Goal: Find specific page/section: Find specific page/section

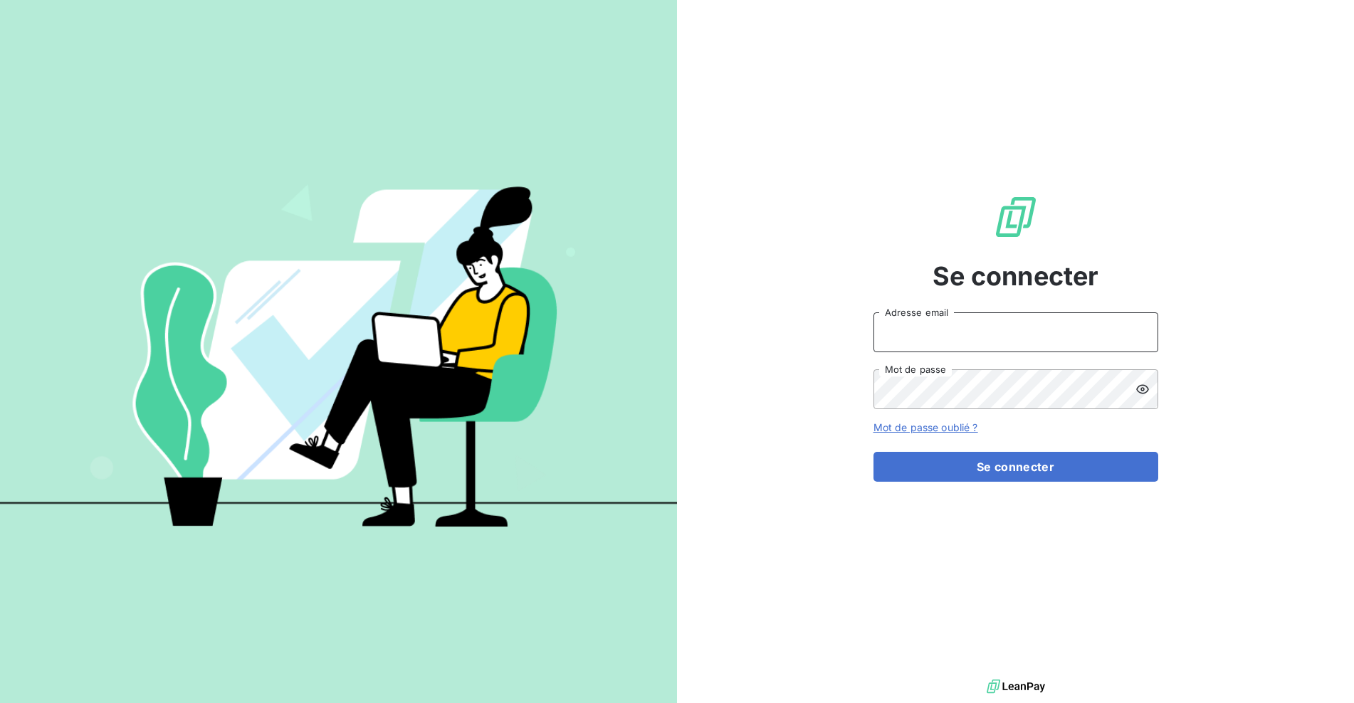
click at [930, 330] on input "Adresse email" at bounding box center [1016, 333] width 285 height 40
type input "[EMAIL_ADDRESS][DOMAIN_NAME]"
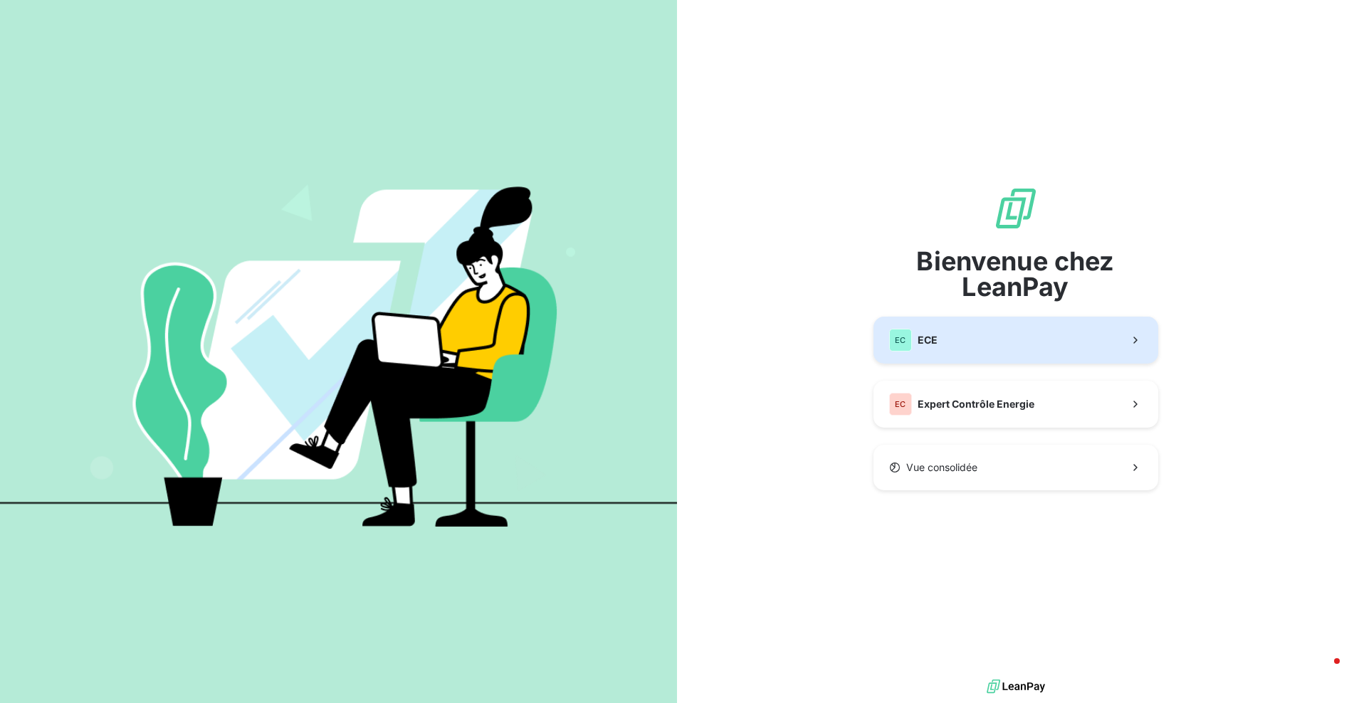
click at [948, 340] on button "EC ECE" at bounding box center [1016, 340] width 285 height 47
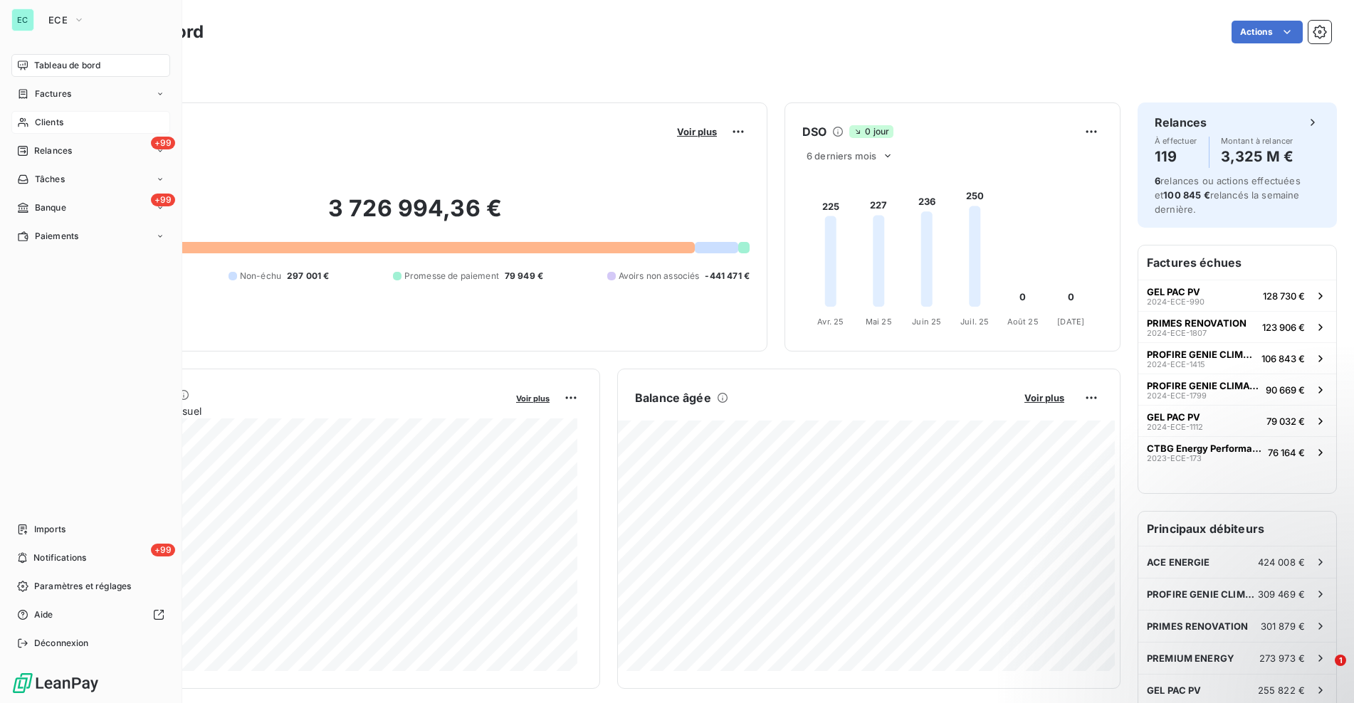
click at [39, 125] on span "Clients" at bounding box center [49, 122] width 28 height 13
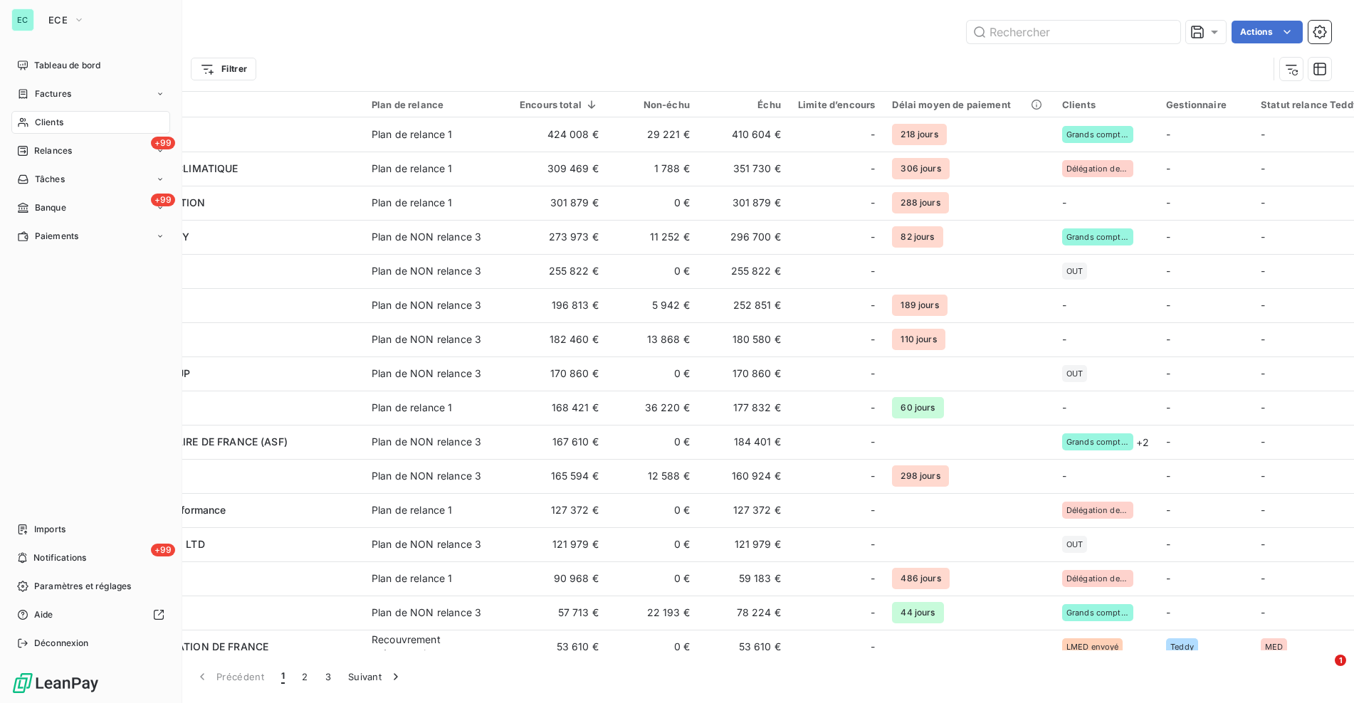
click at [39, 121] on span "Clients" at bounding box center [49, 122] width 28 height 13
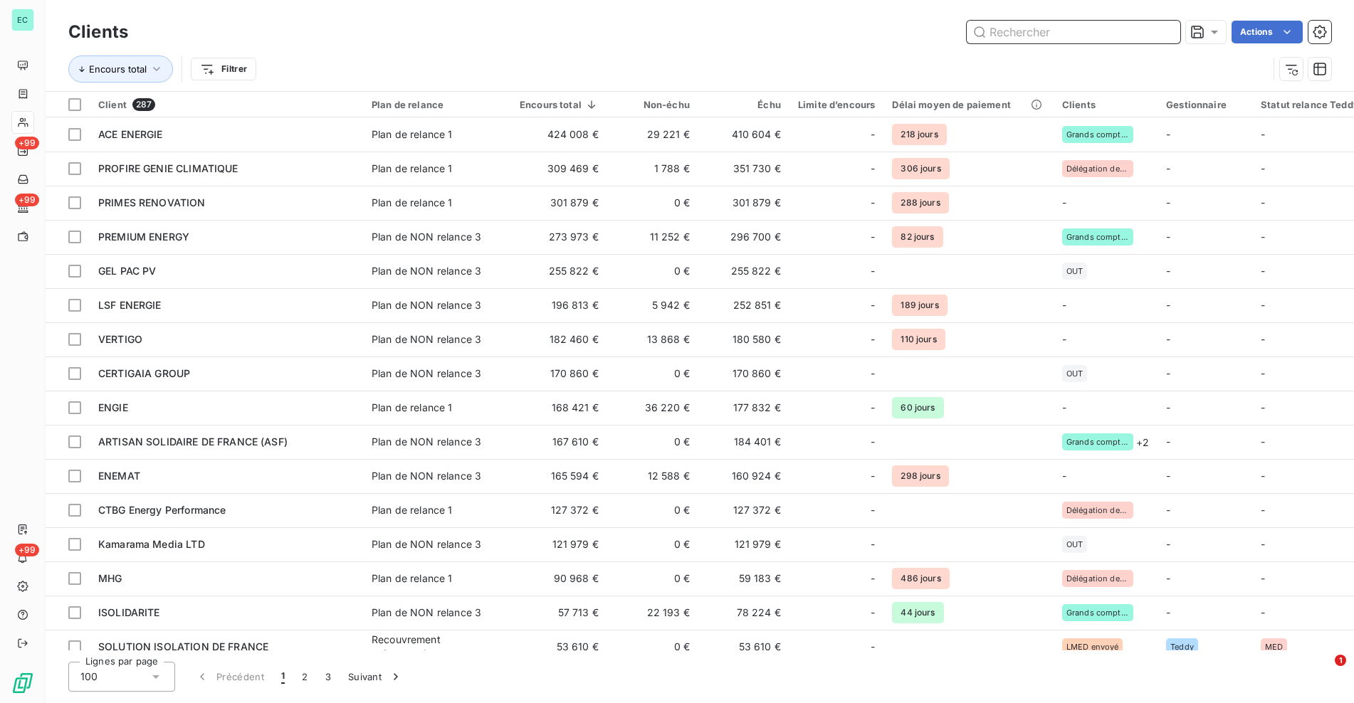
click at [1032, 24] on input "text" at bounding box center [1074, 32] width 214 height 23
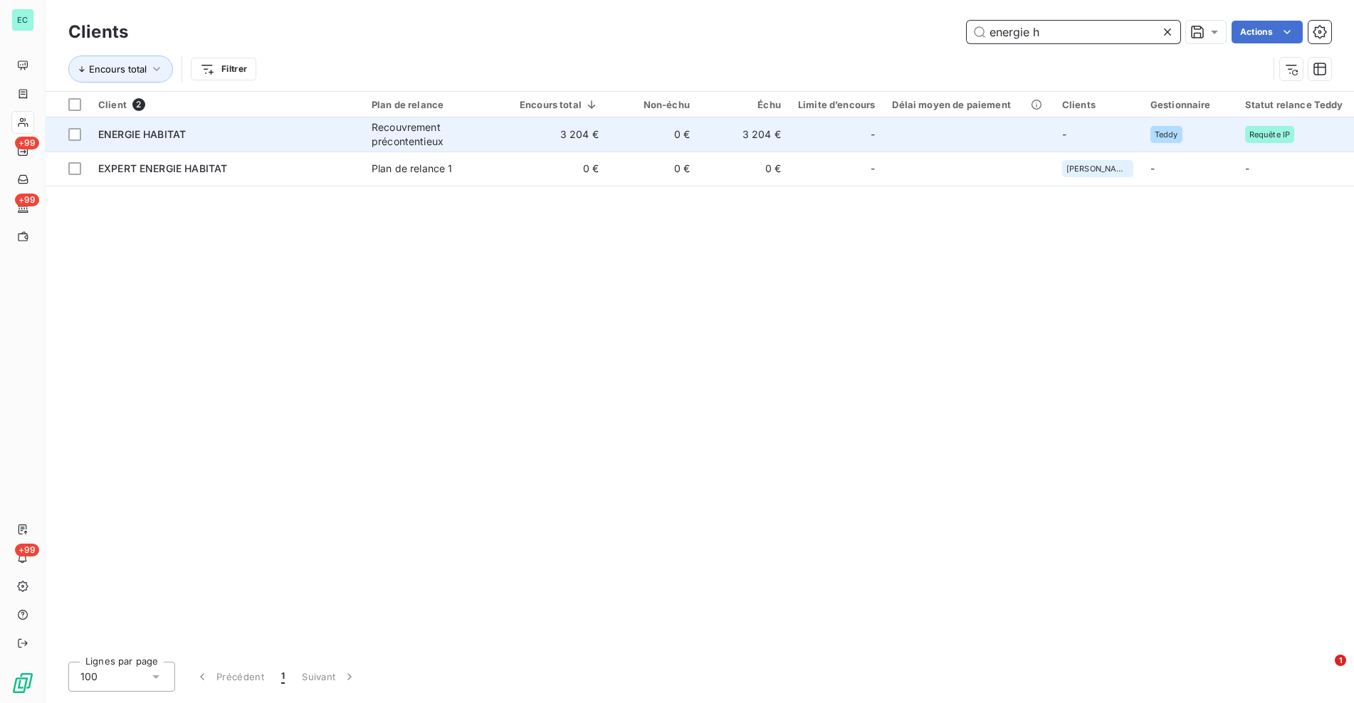
type input "energie h"
click at [561, 131] on td "3 204 €" at bounding box center [559, 134] width 96 height 34
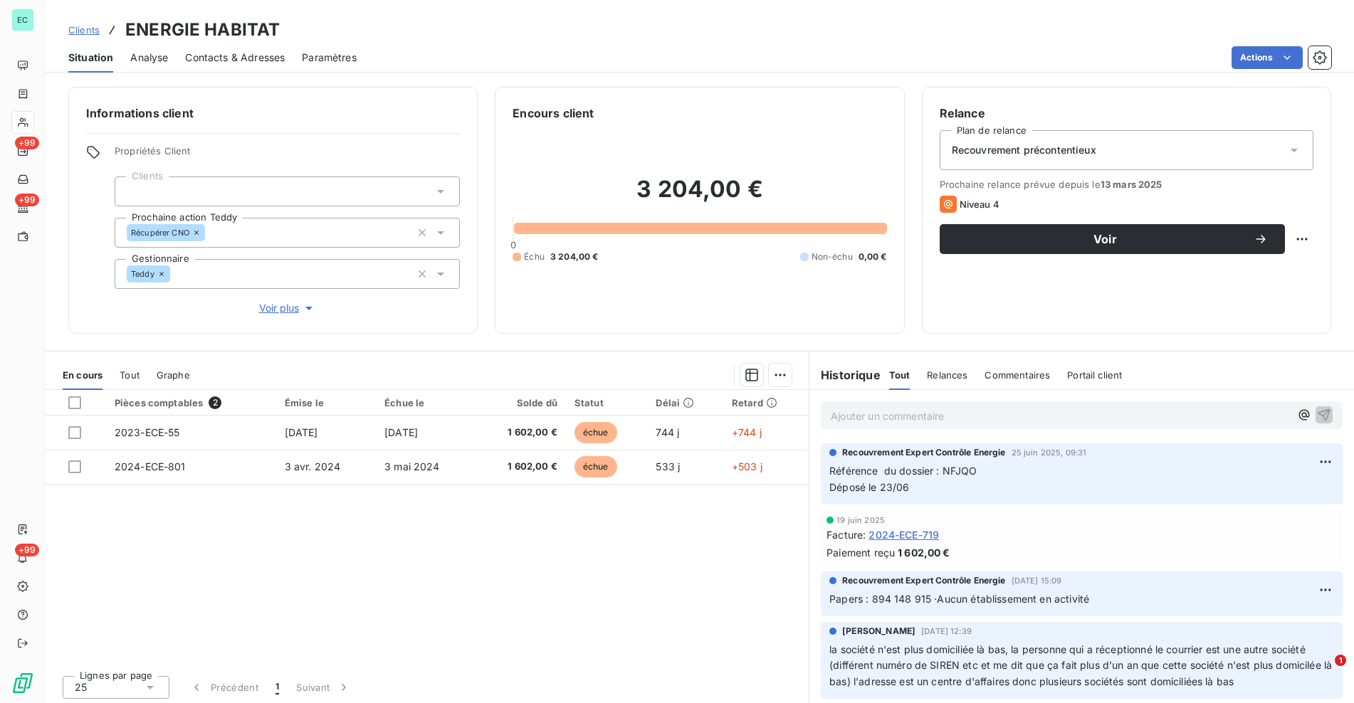
click at [913, 419] on p "Ajouter un commentaire ﻿" at bounding box center [1060, 416] width 459 height 18
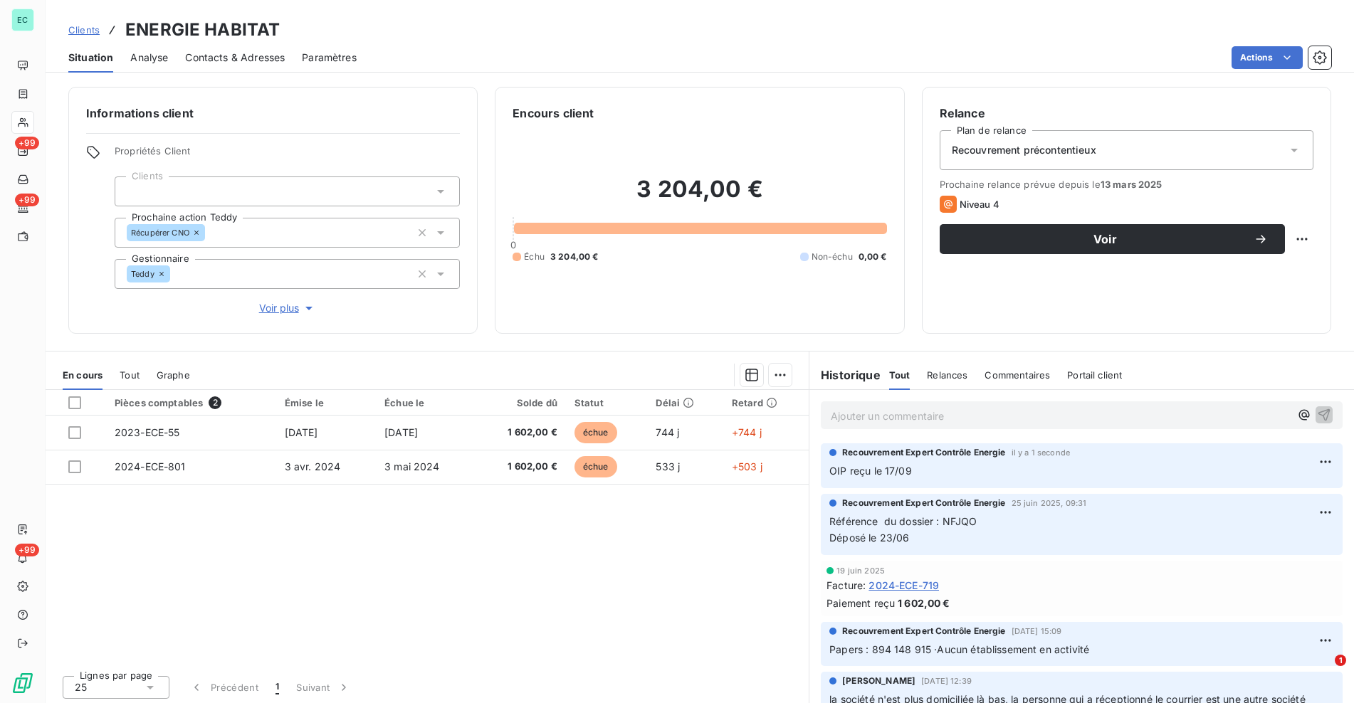
click at [913, 415] on p "Ajouter un commentaire ﻿" at bounding box center [1060, 416] width 459 height 18
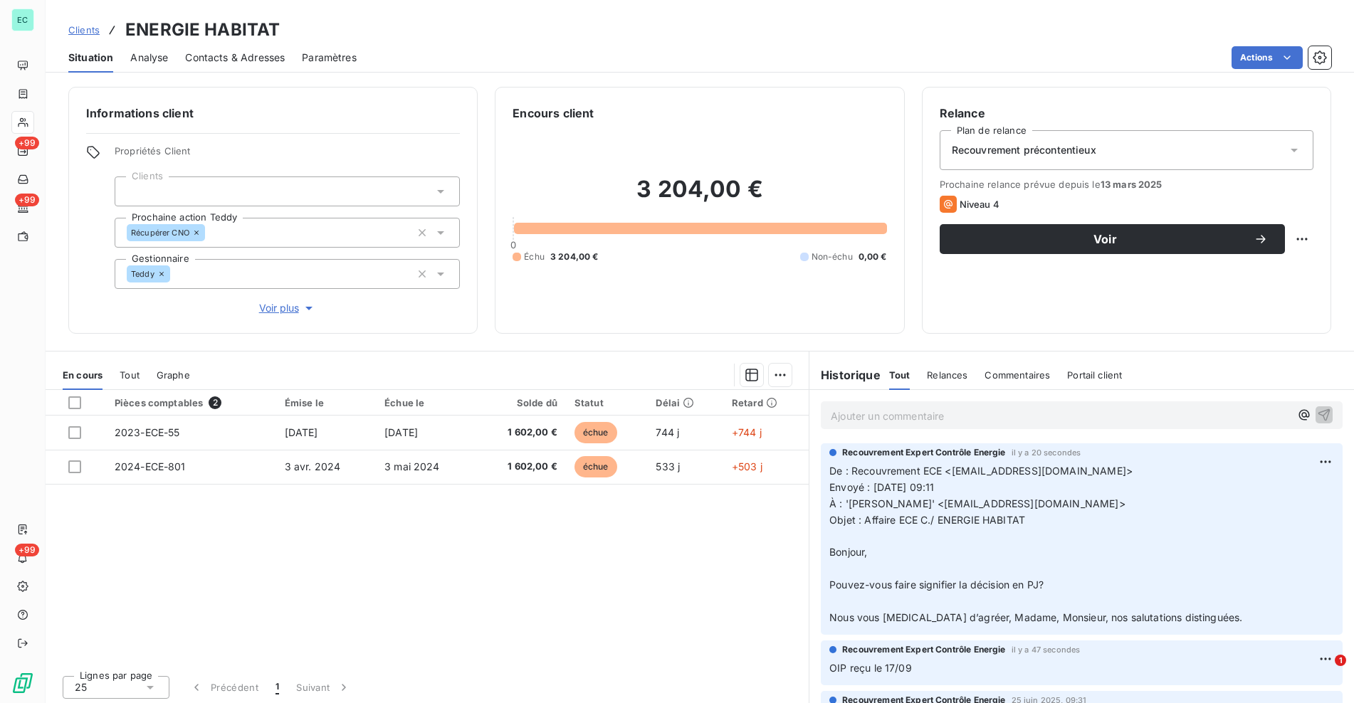
click at [83, 26] on span "Clients" at bounding box center [83, 29] width 31 height 11
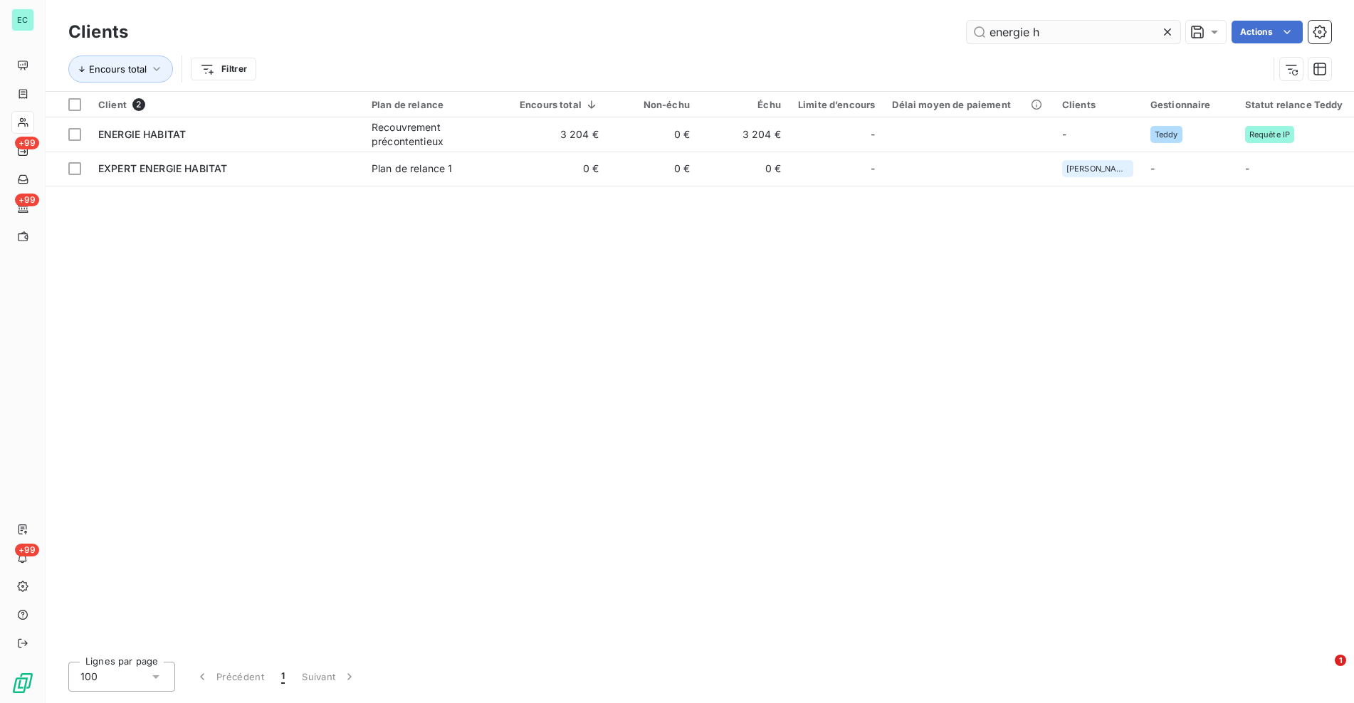
drag, startPoint x: 1072, startPoint y: 30, endPoint x: 968, endPoint y: 42, distance: 104.6
click at [968, 42] on input "energie h" at bounding box center [1074, 32] width 214 height 23
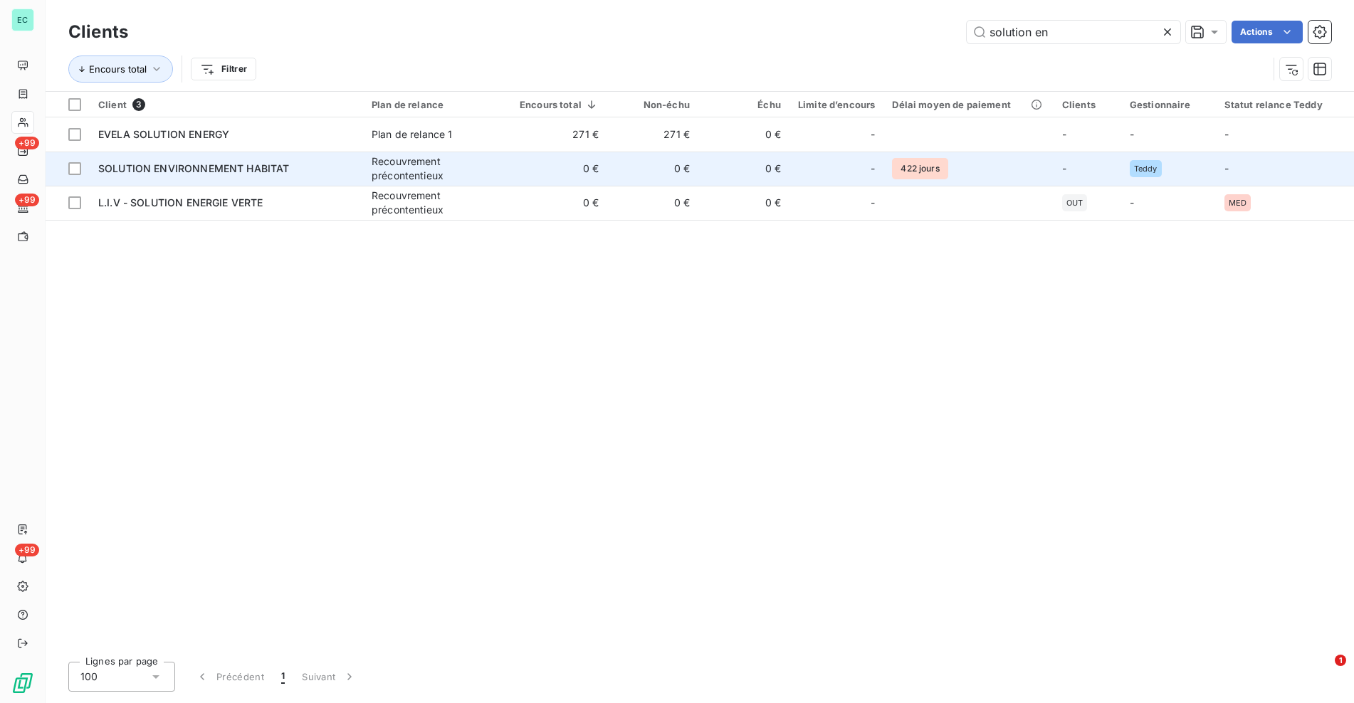
type input "solution en"
click at [456, 172] on div "Recouvrement précontentieux" at bounding box center [437, 168] width 131 height 28
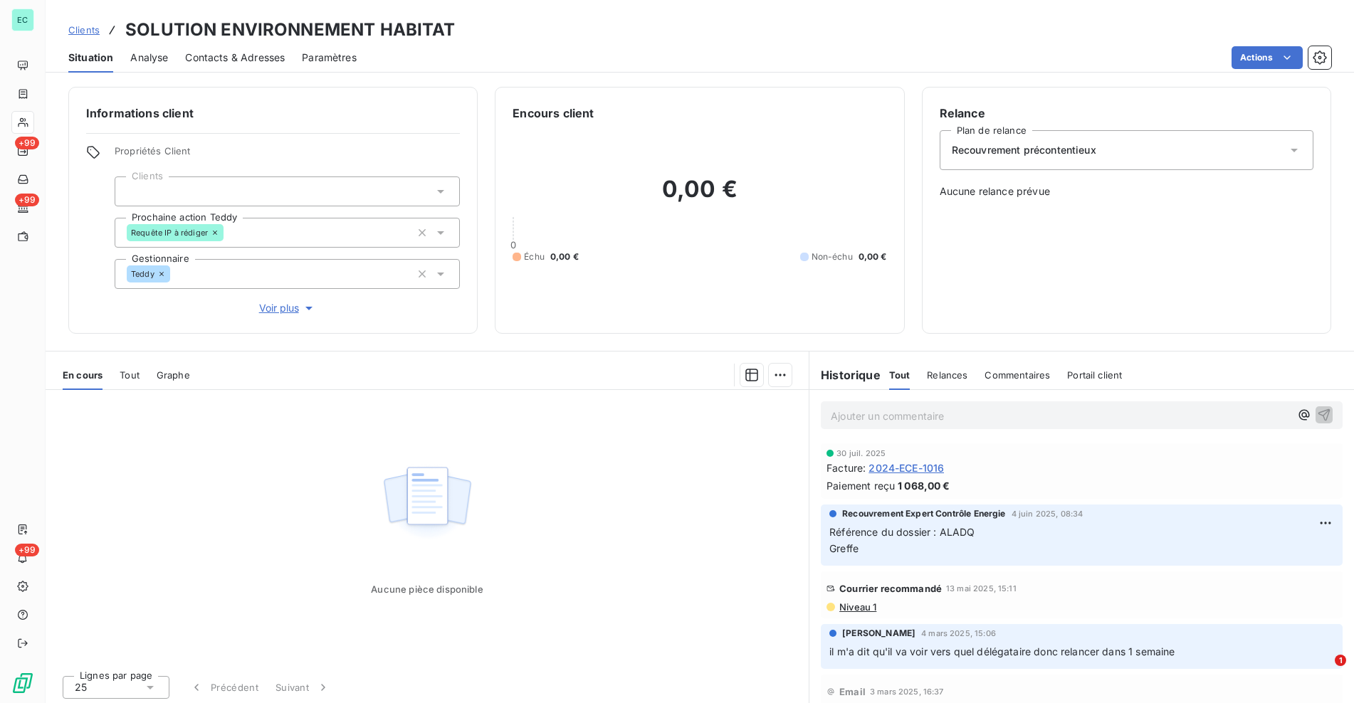
click at [86, 33] on span "Clients" at bounding box center [83, 29] width 31 height 11
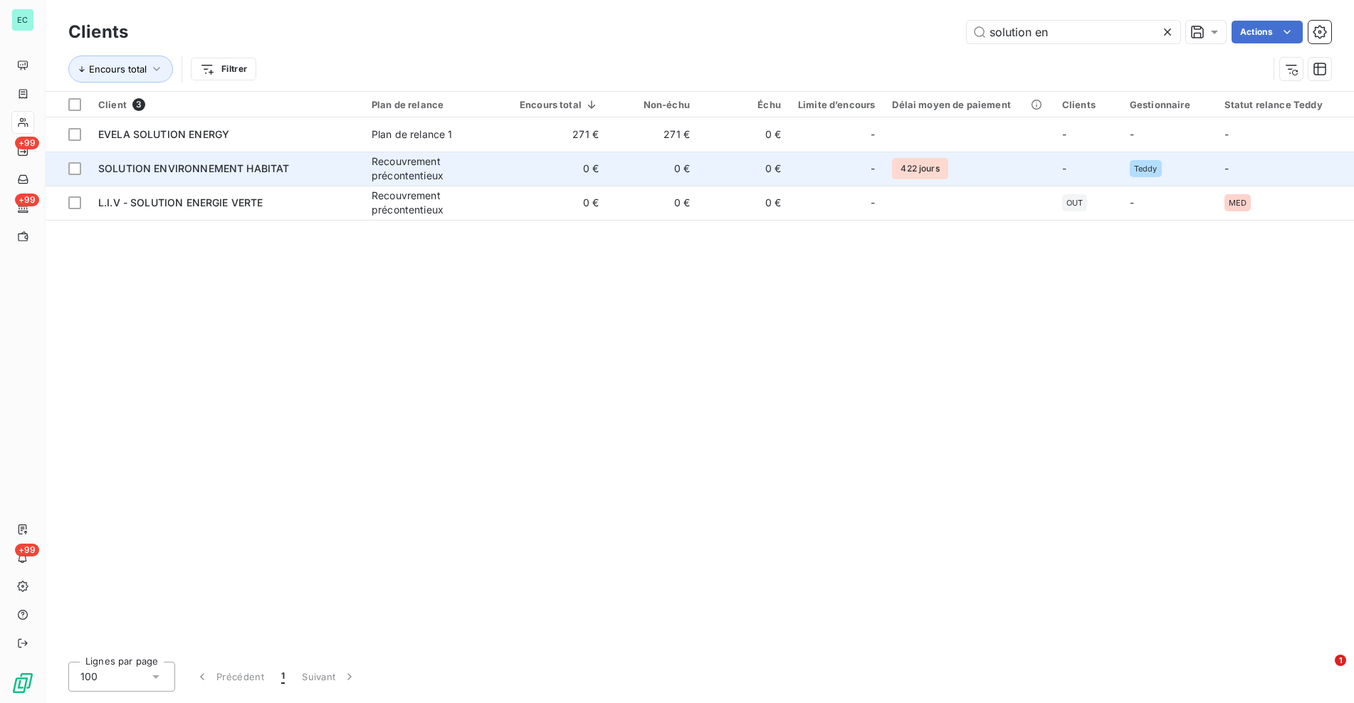
click at [231, 173] on span "SOLUTION ENVIRONNEMENT HABITAT" at bounding box center [194, 168] width 192 height 12
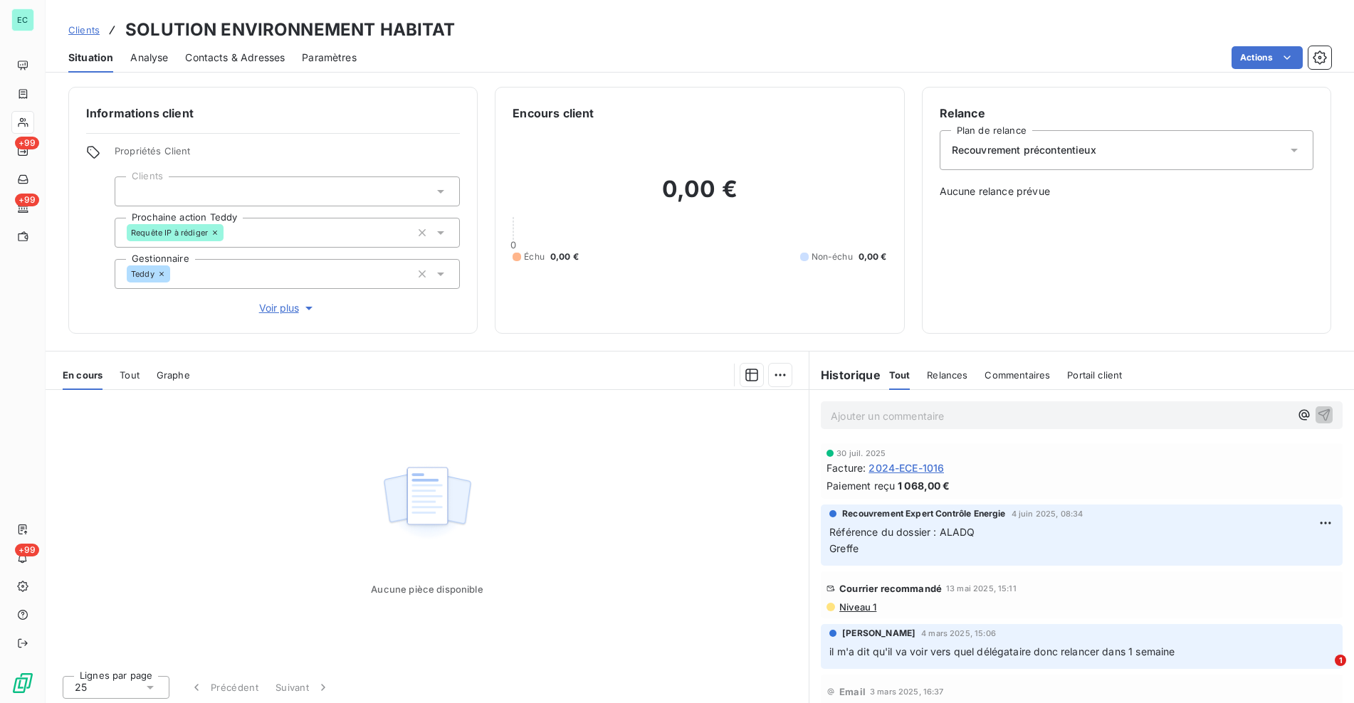
click at [1022, 414] on p "Ajouter un commentaire ﻿" at bounding box center [1060, 416] width 459 height 18
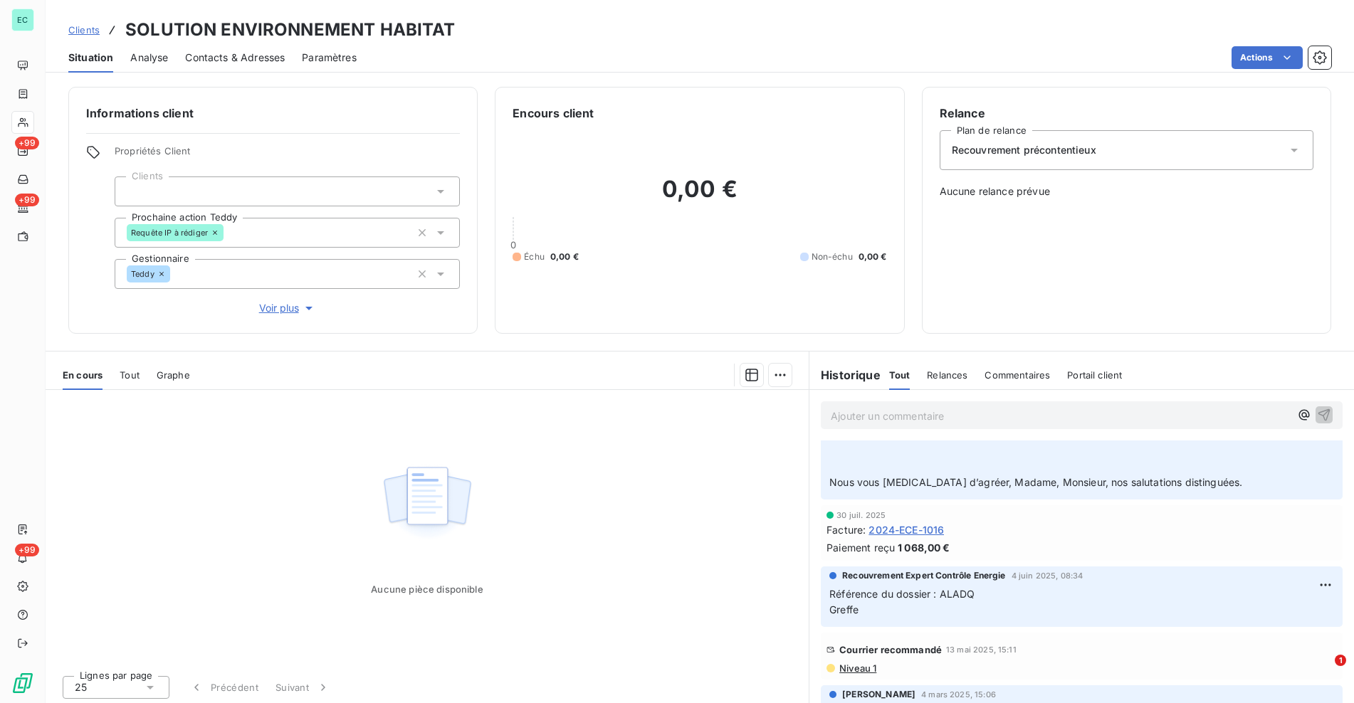
scroll to position [166, 0]
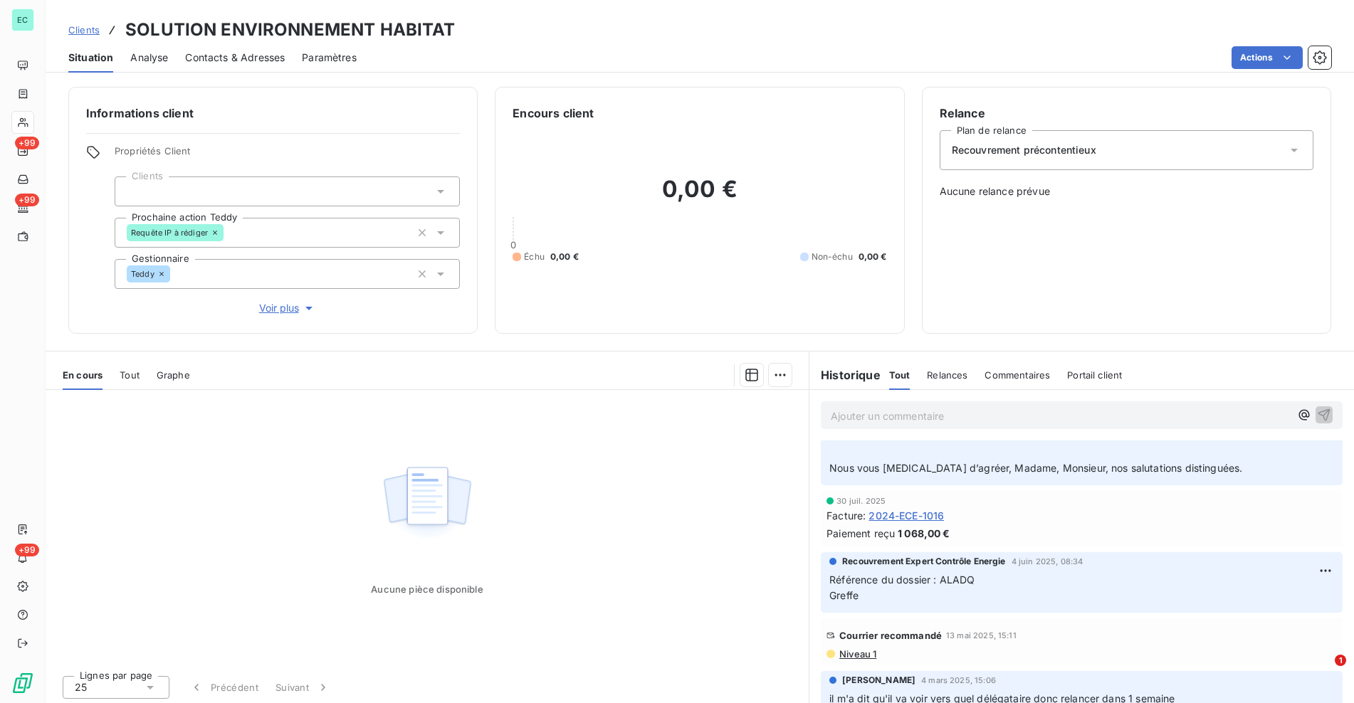
click at [91, 30] on span "Clients" at bounding box center [83, 29] width 31 height 11
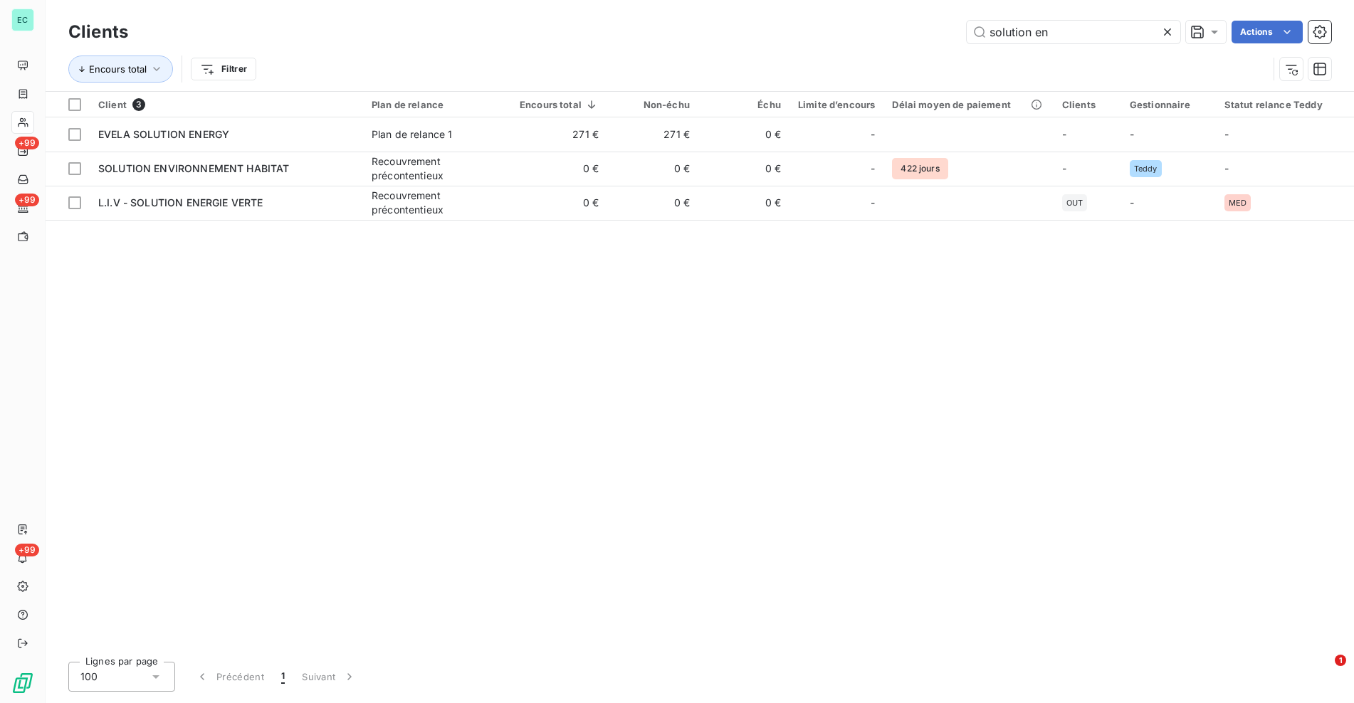
click at [1167, 31] on icon at bounding box center [1168, 32] width 14 height 14
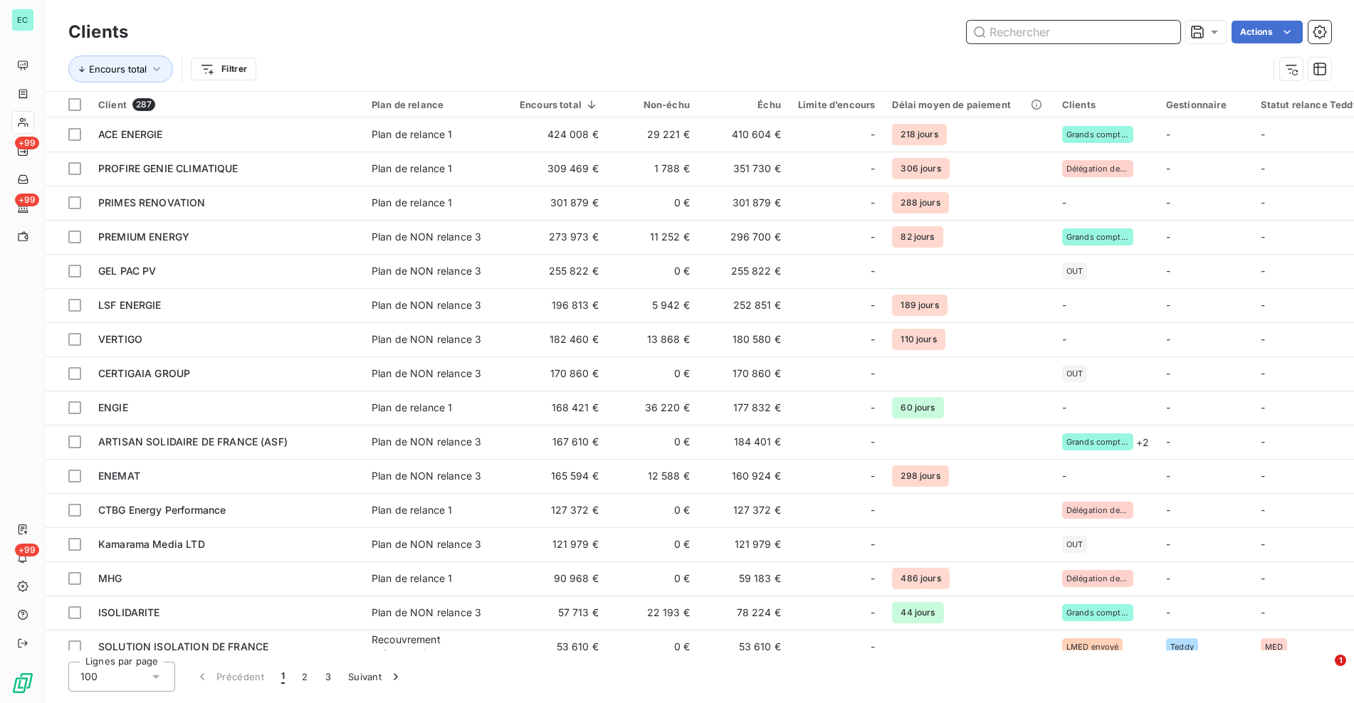
click at [1098, 28] on input "text" at bounding box center [1074, 32] width 214 height 23
paste input "RB FLAMME"
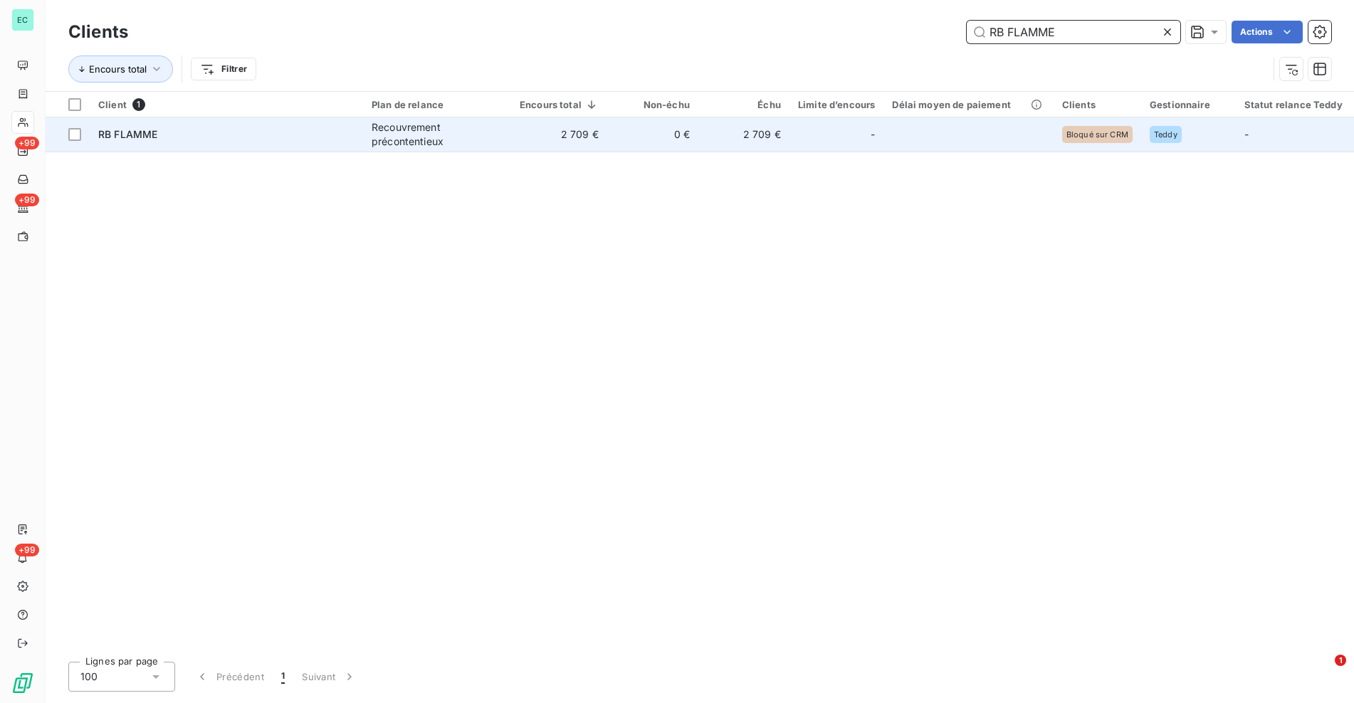
type input "RB FLAMME"
click at [488, 134] on div "Recouvrement précontentieux" at bounding box center [437, 134] width 131 height 28
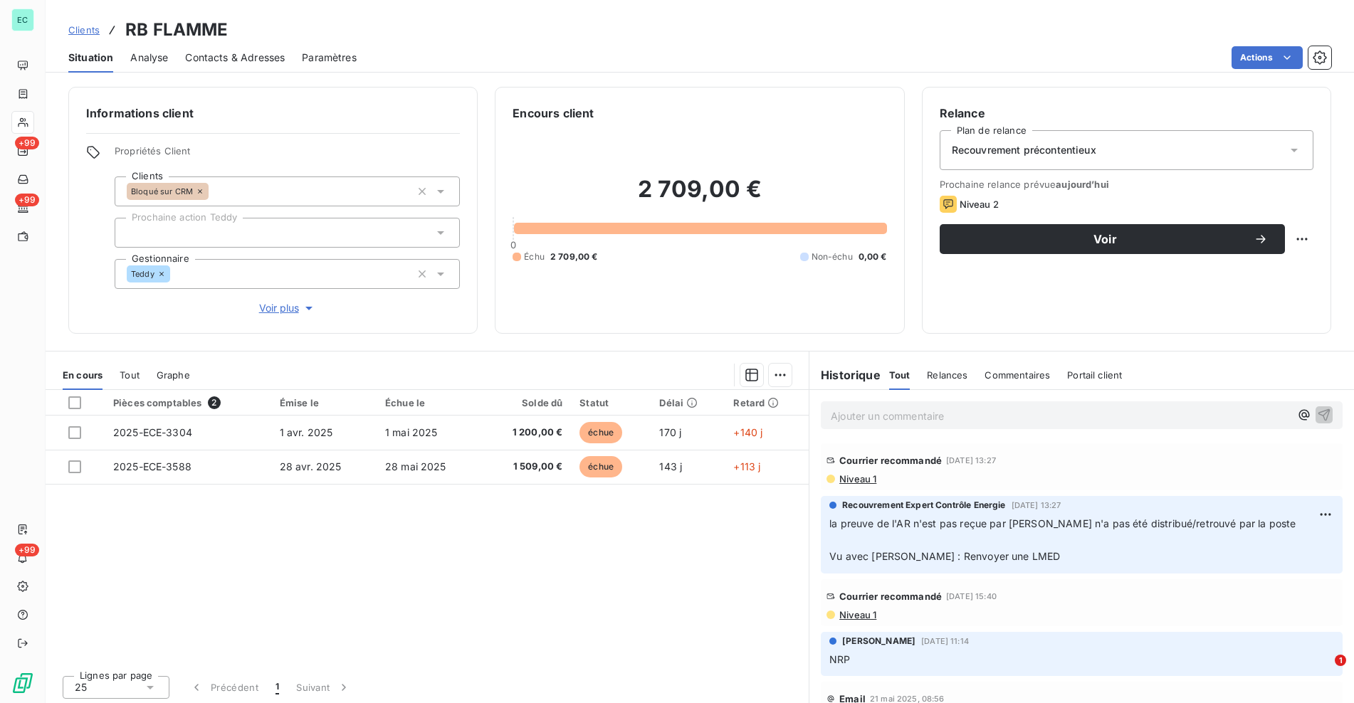
click at [844, 481] on span "Niveau 1" at bounding box center [857, 478] width 38 height 11
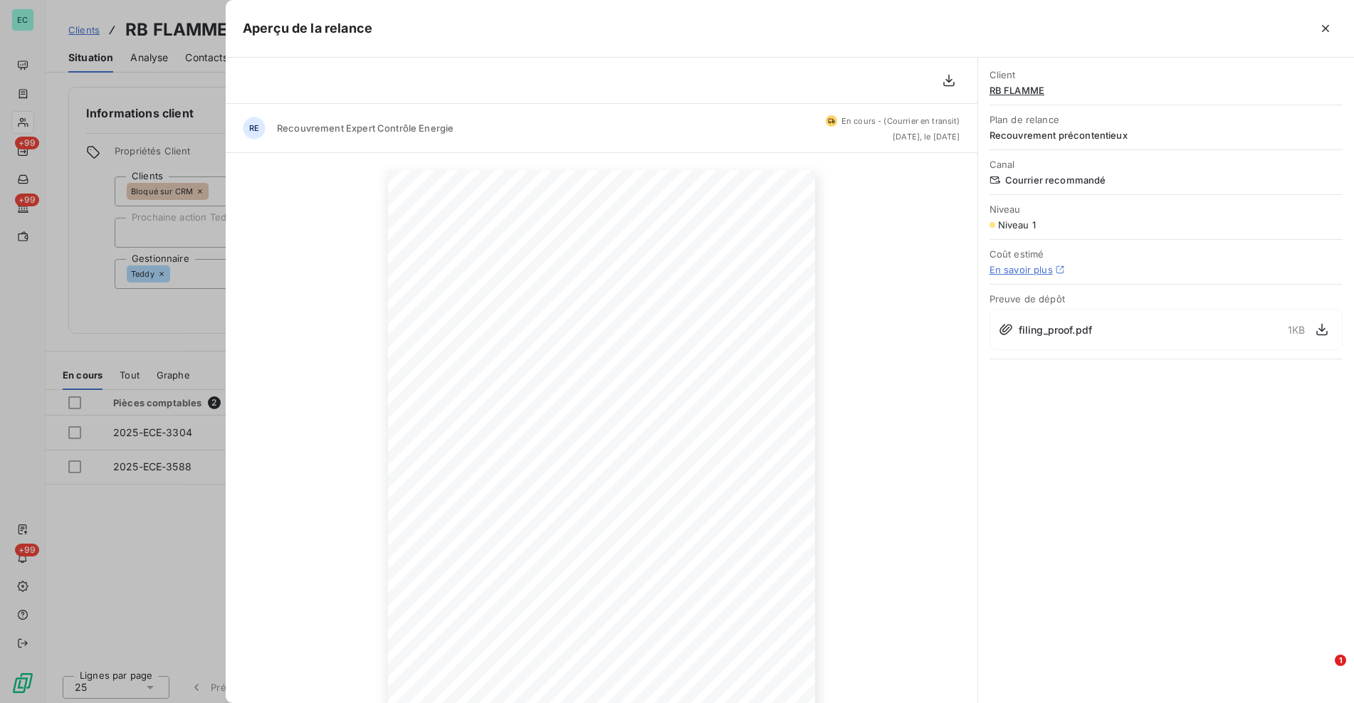
click at [893, 137] on span "[DATE], le [DATE]" at bounding box center [927, 136] width 68 height 9
click at [1327, 30] on icon "button" at bounding box center [1326, 28] width 14 height 14
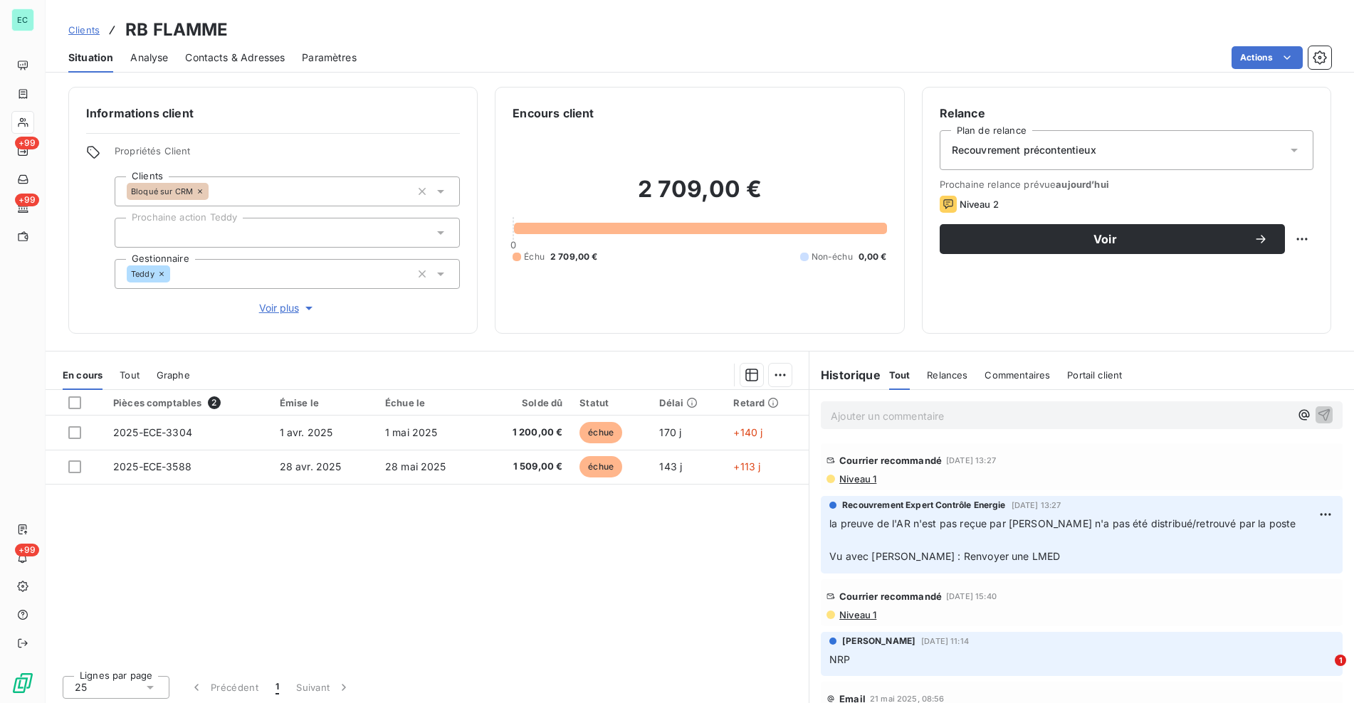
click at [1327, 30] on div "Clients RB FLAMME" at bounding box center [700, 30] width 1309 height 26
click at [89, 31] on span "Clients" at bounding box center [83, 29] width 31 height 11
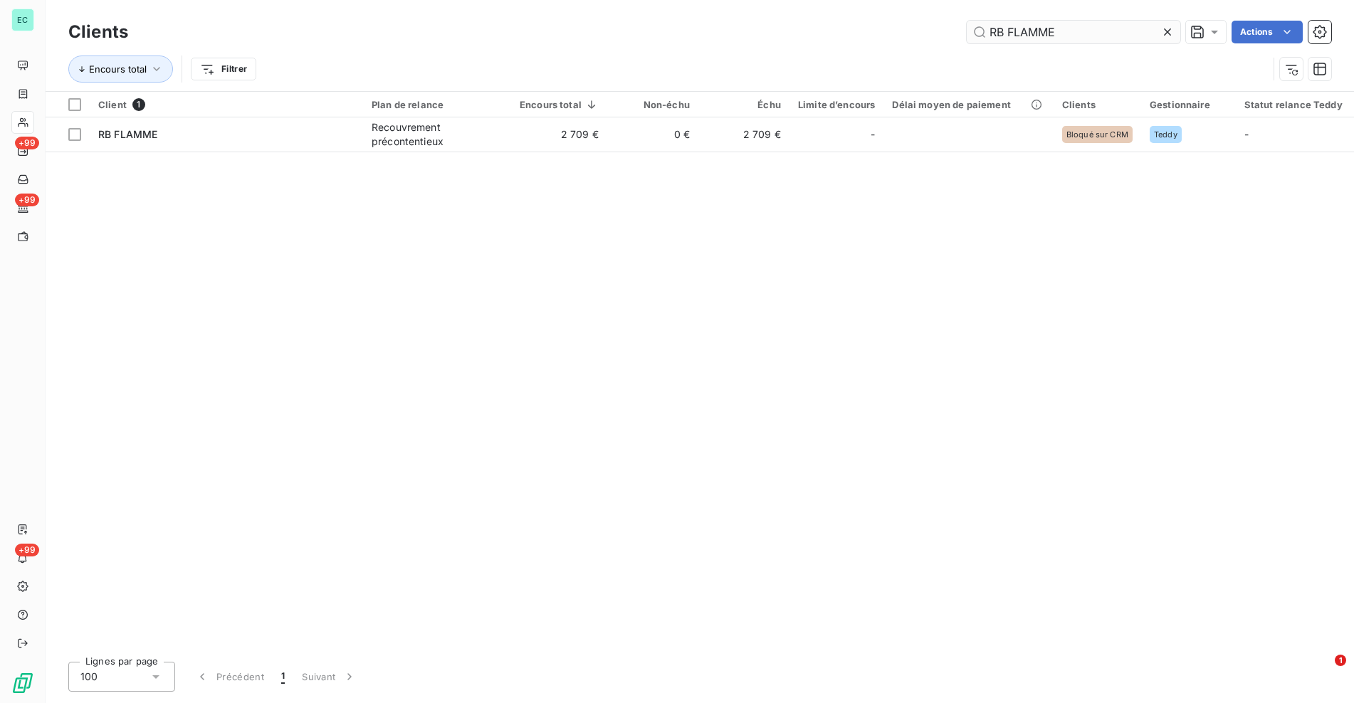
click at [1079, 33] on input "RB FLAMME" at bounding box center [1074, 32] width 214 height 23
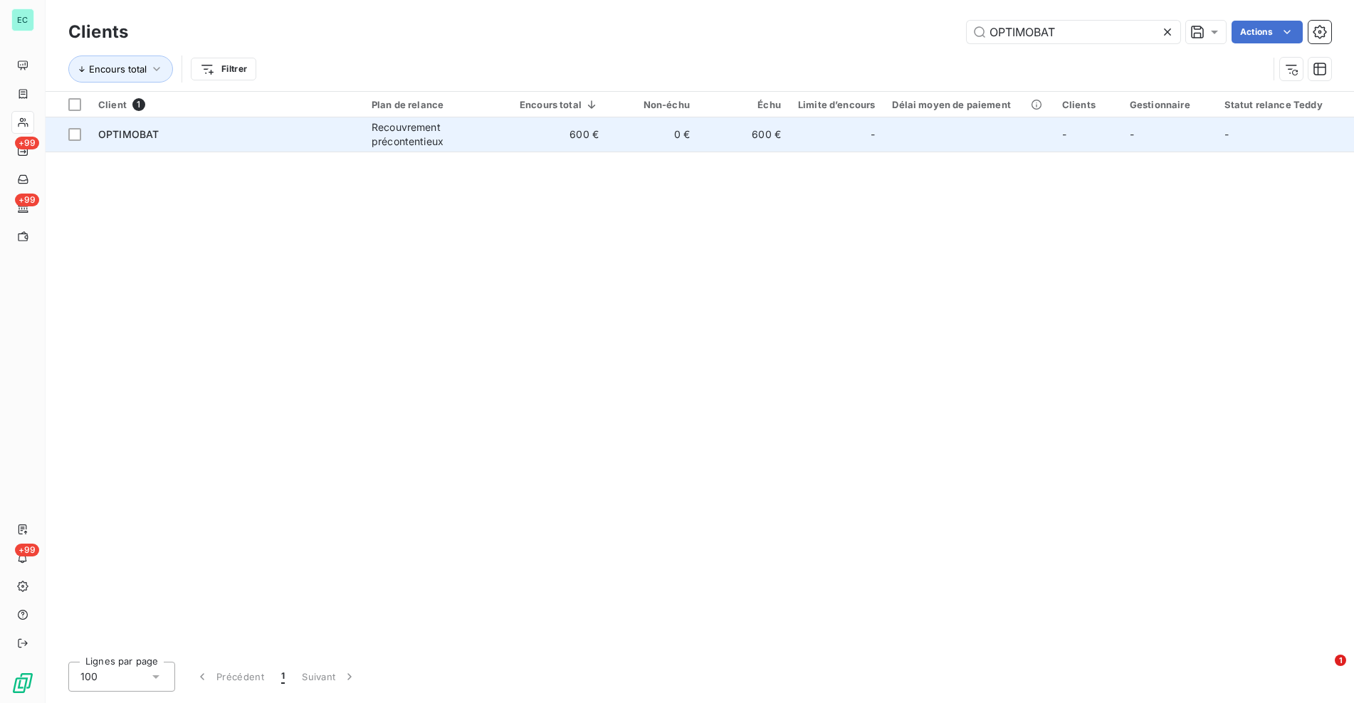
type input "OPTIMOBAT"
click at [518, 135] on td "600 €" at bounding box center [559, 134] width 96 height 34
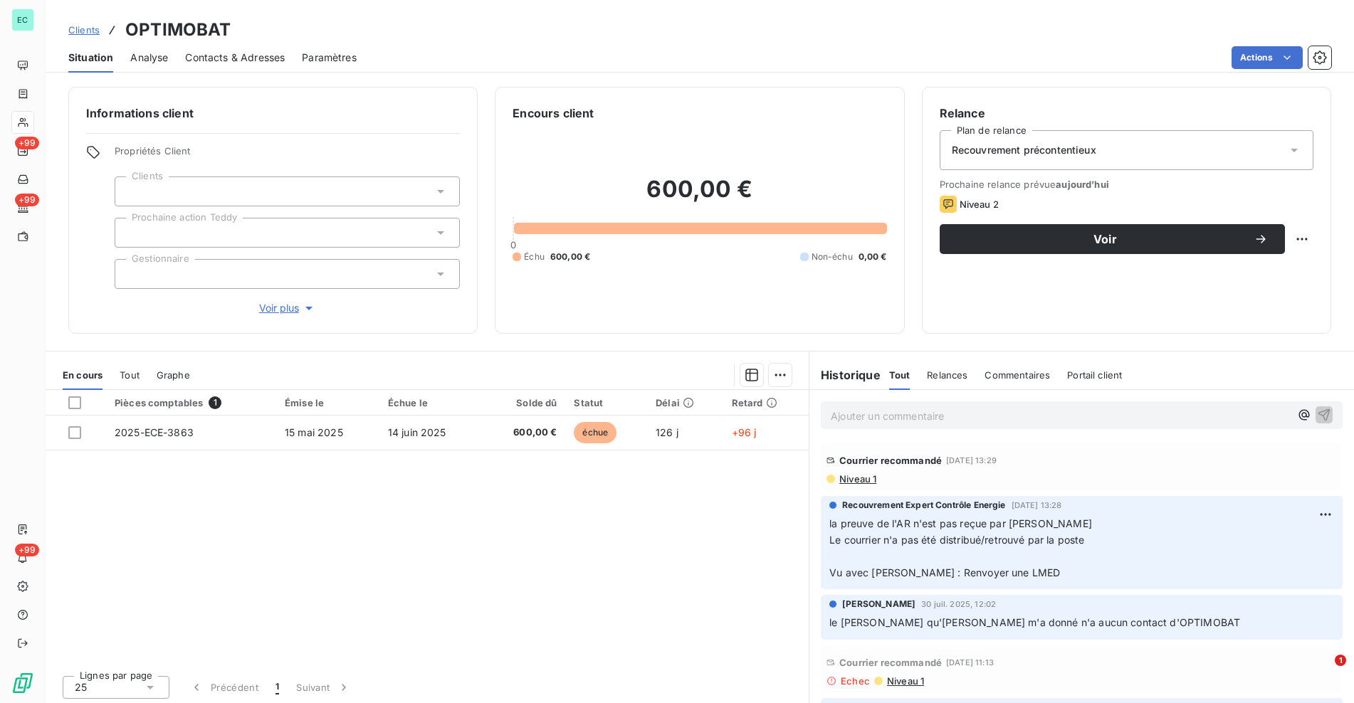
click at [864, 483] on span "Niveau 1" at bounding box center [857, 478] width 38 height 11
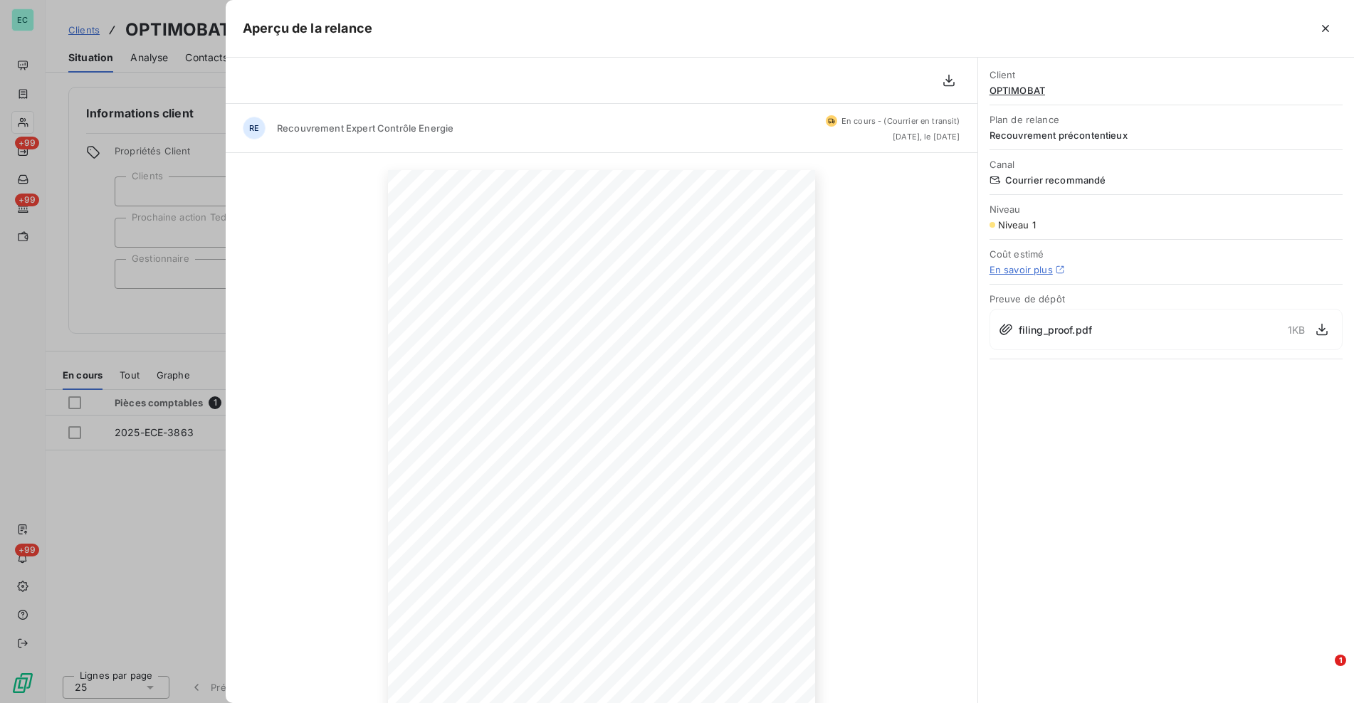
click at [123, 325] on div at bounding box center [677, 351] width 1354 height 703
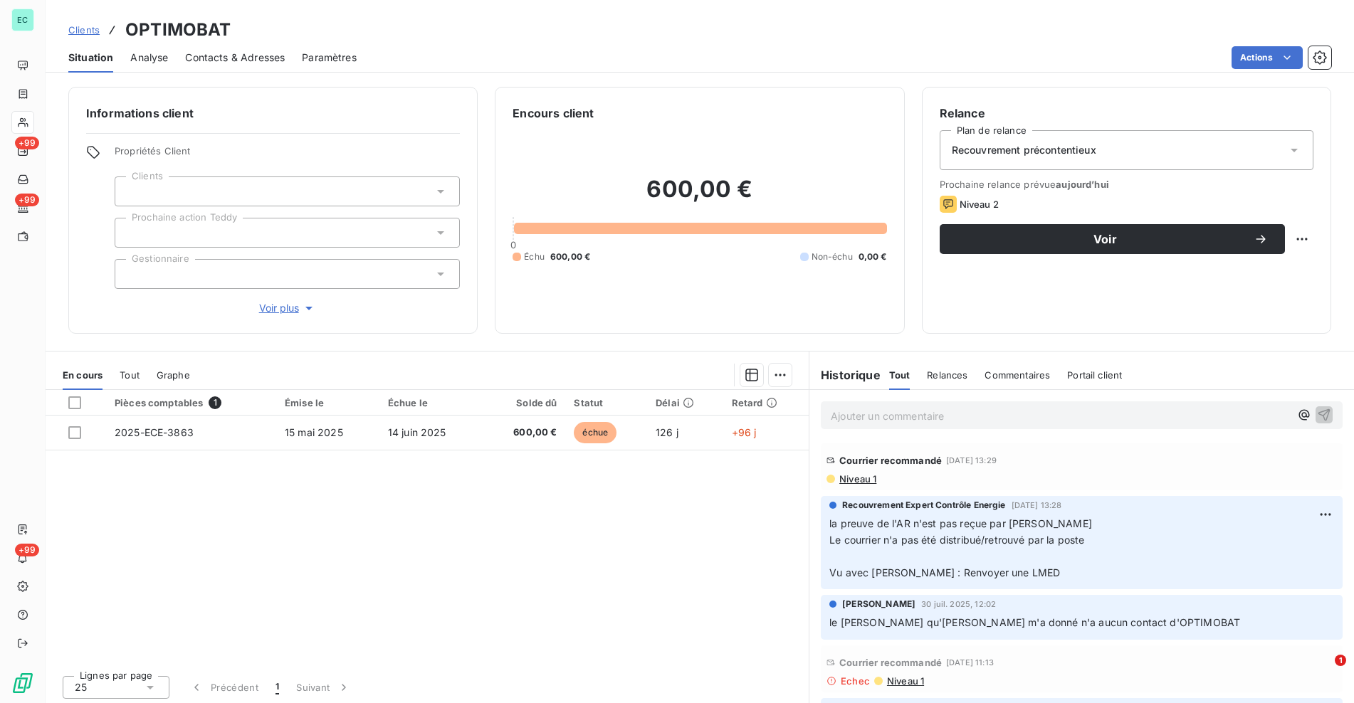
click at [84, 33] on span "Clients" at bounding box center [83, 29] width 31 height 11
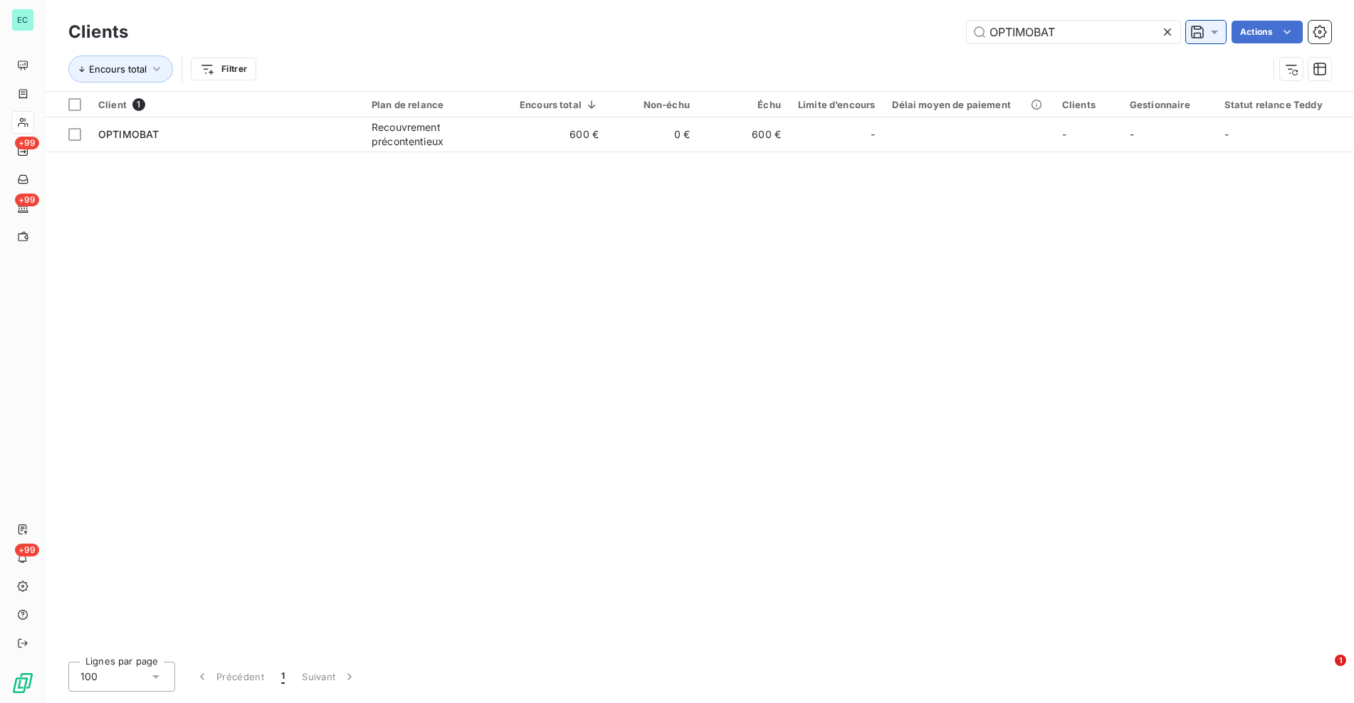
click at [1209, 36] on icon at bounding box center [1214, 32] width 14 height 14
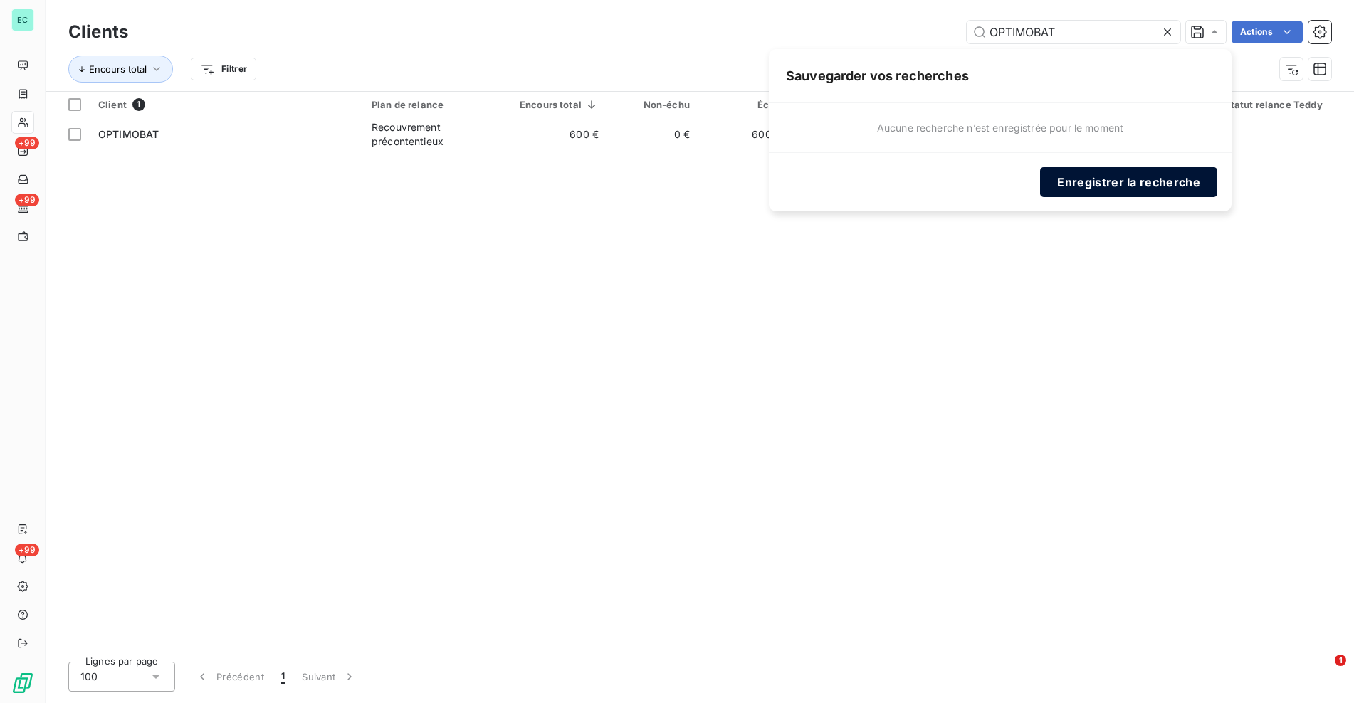
click at [1080, 177] on button "Enregistrer la recherche" at bounding box center [1128, 182] width 177 height 30
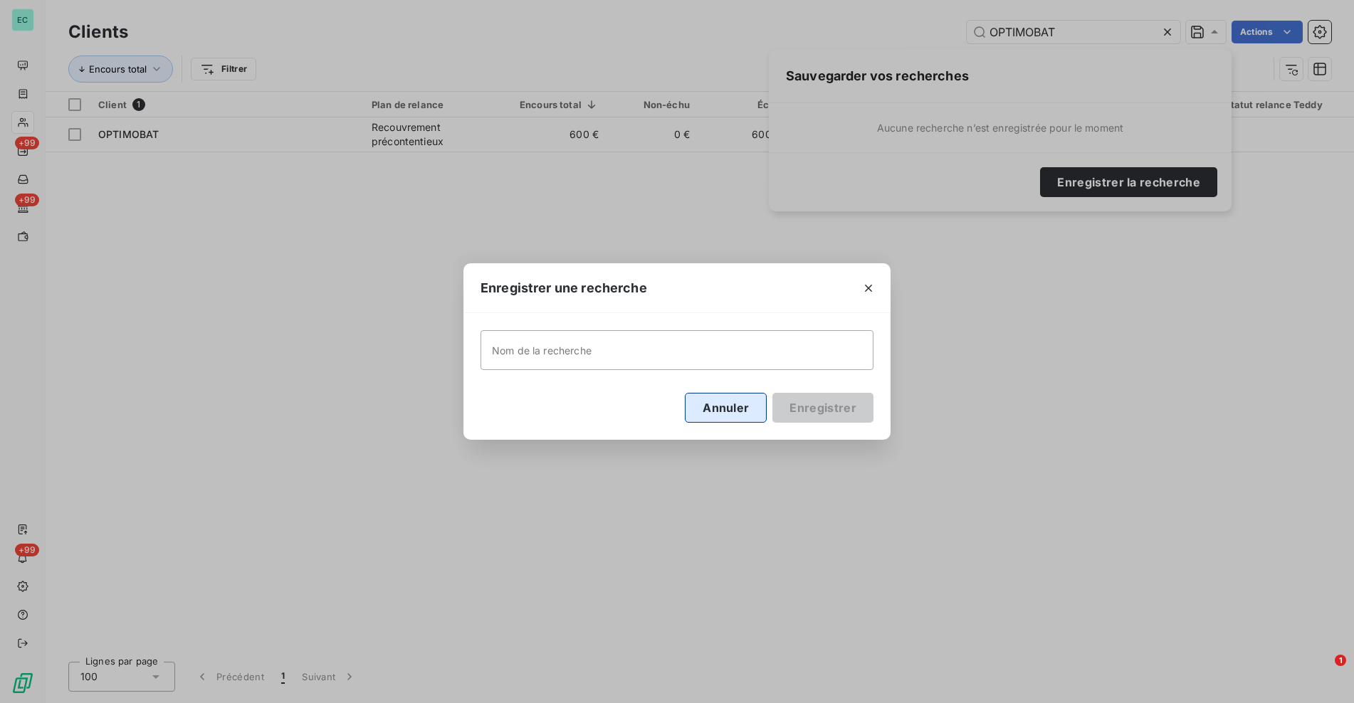
click at [716, 405] on button "Annuler" at bounding box center [726, 408] width 82 height 30
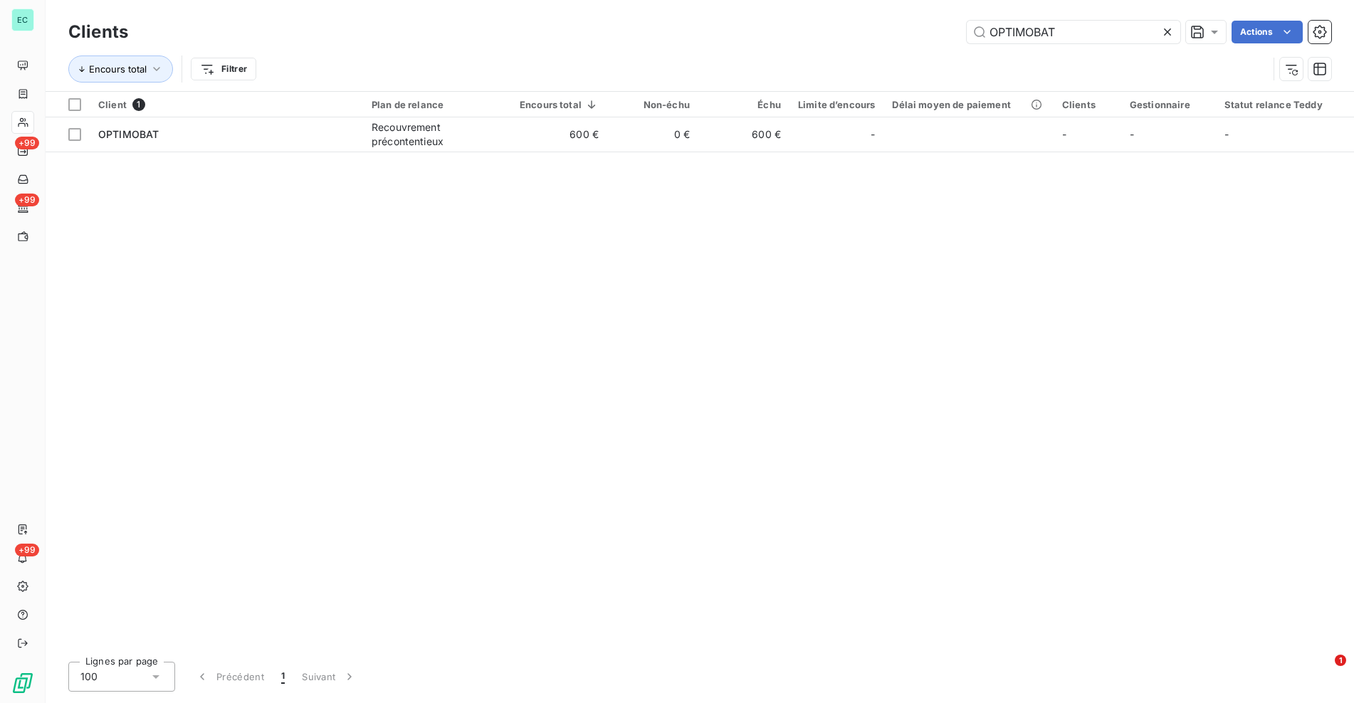
click at [716, 404] on button "Annuler" at bounding box center [724, 405] width 78 height 28
